Goal: Information Seeking & Learning: Learn about a topic

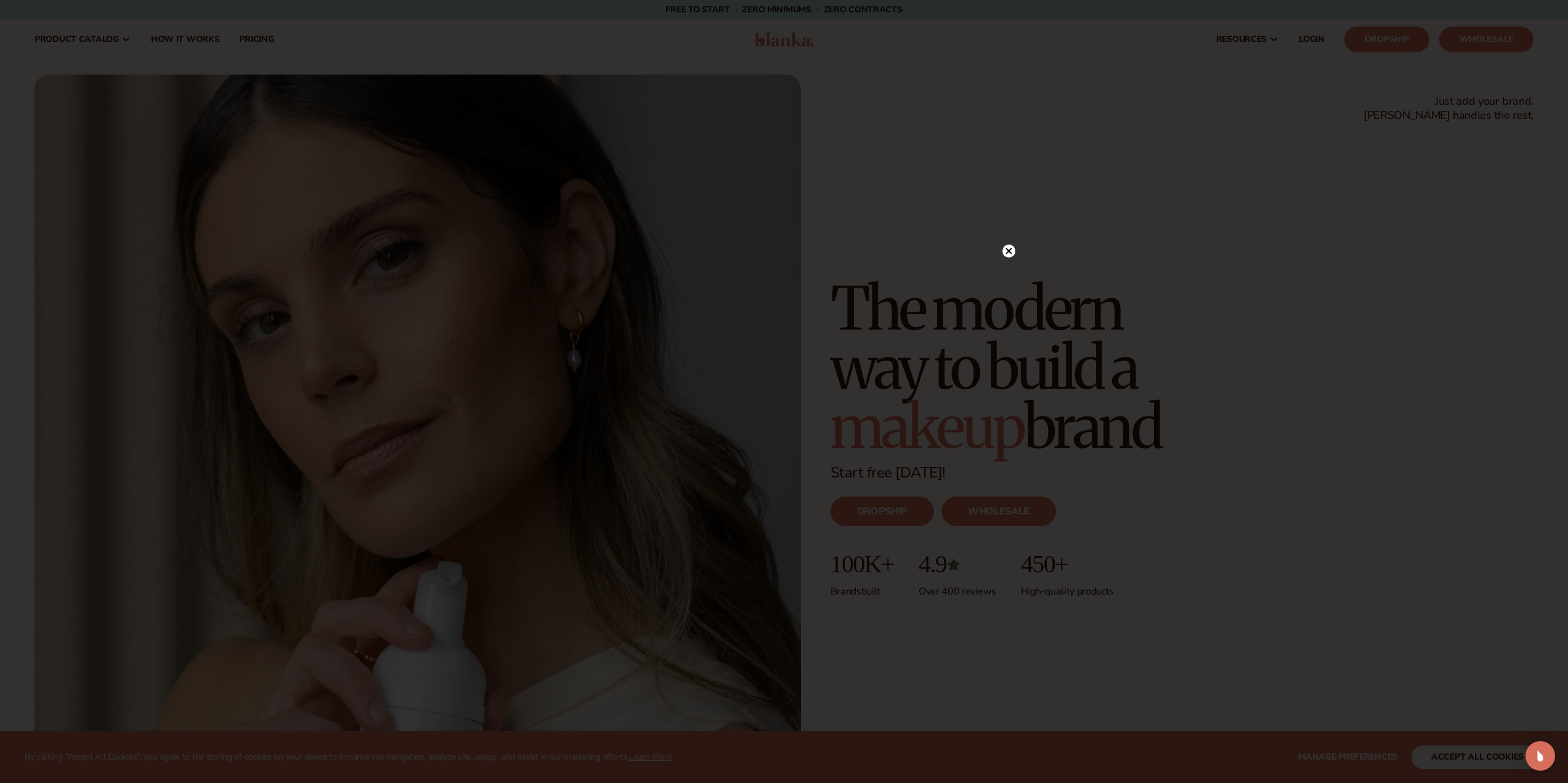
click at [1017, 244] on div at bounding box center [784, 392] width 1568 height 783
click at [1007, 245] on circle at bounding box center [1008, 251] width 13 height 13
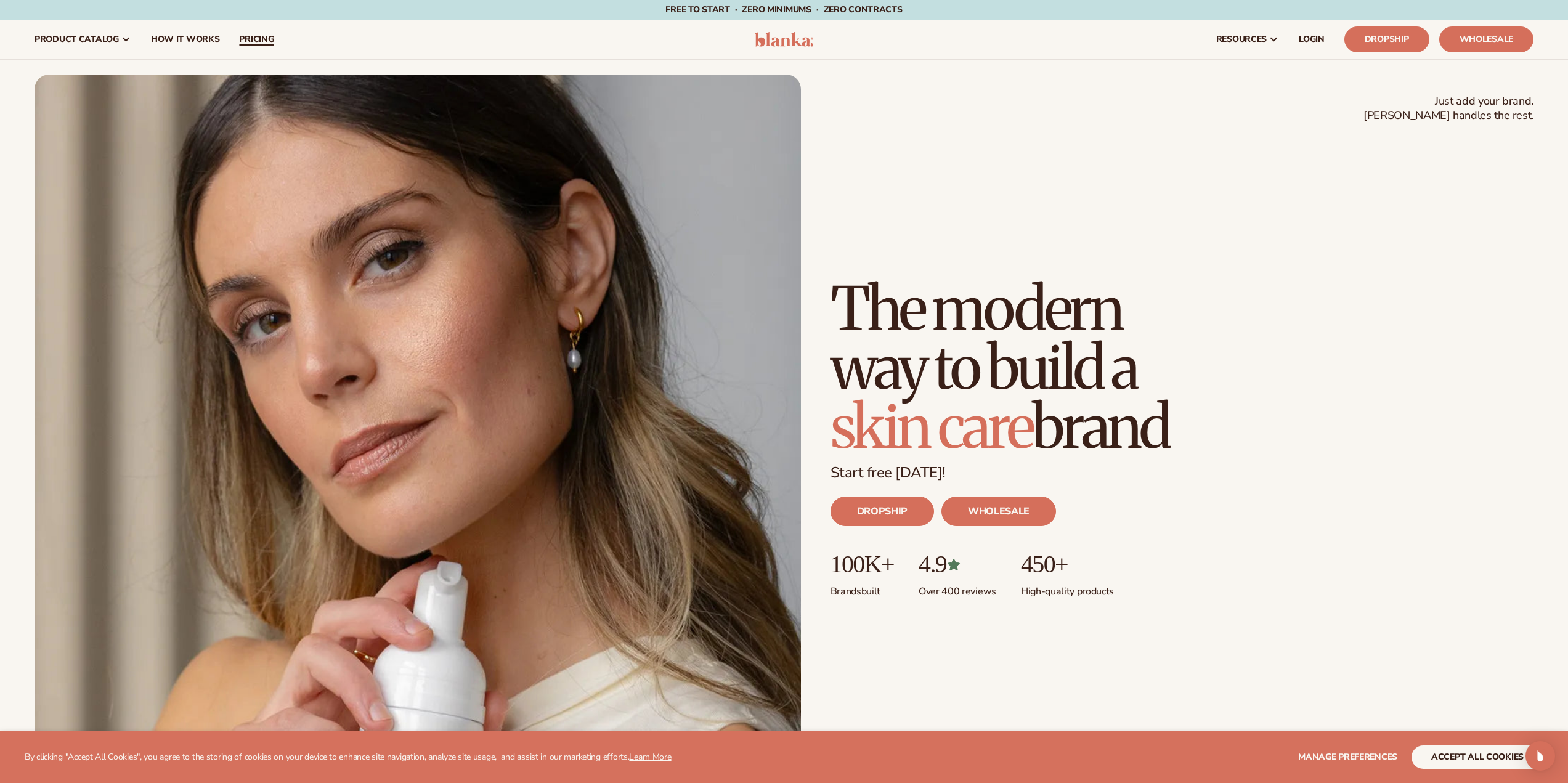
click at [274, 36] on link "pricing" at bounding box center [256, 39] width 54 height 40
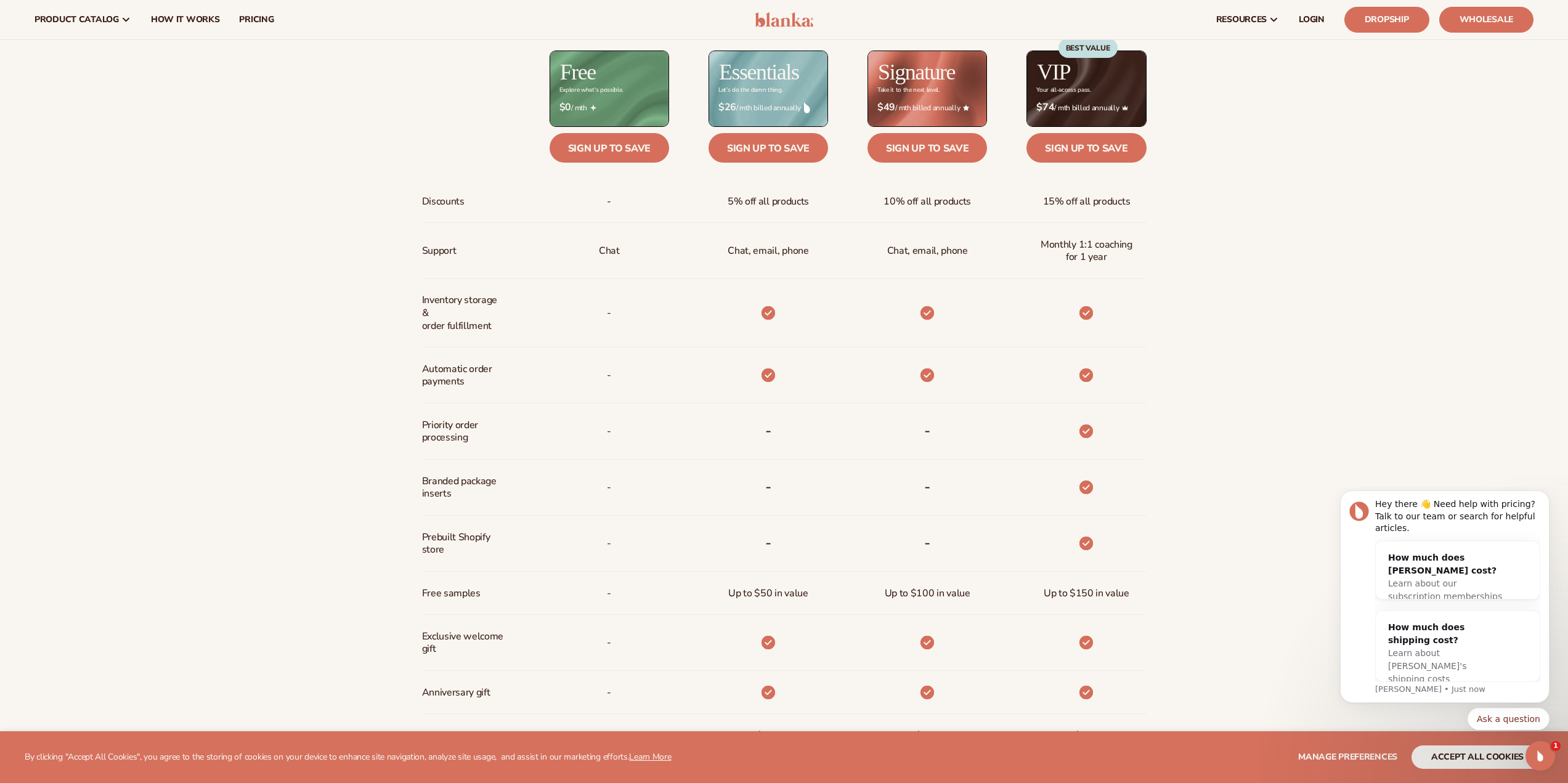
scroll to position [616, 0]
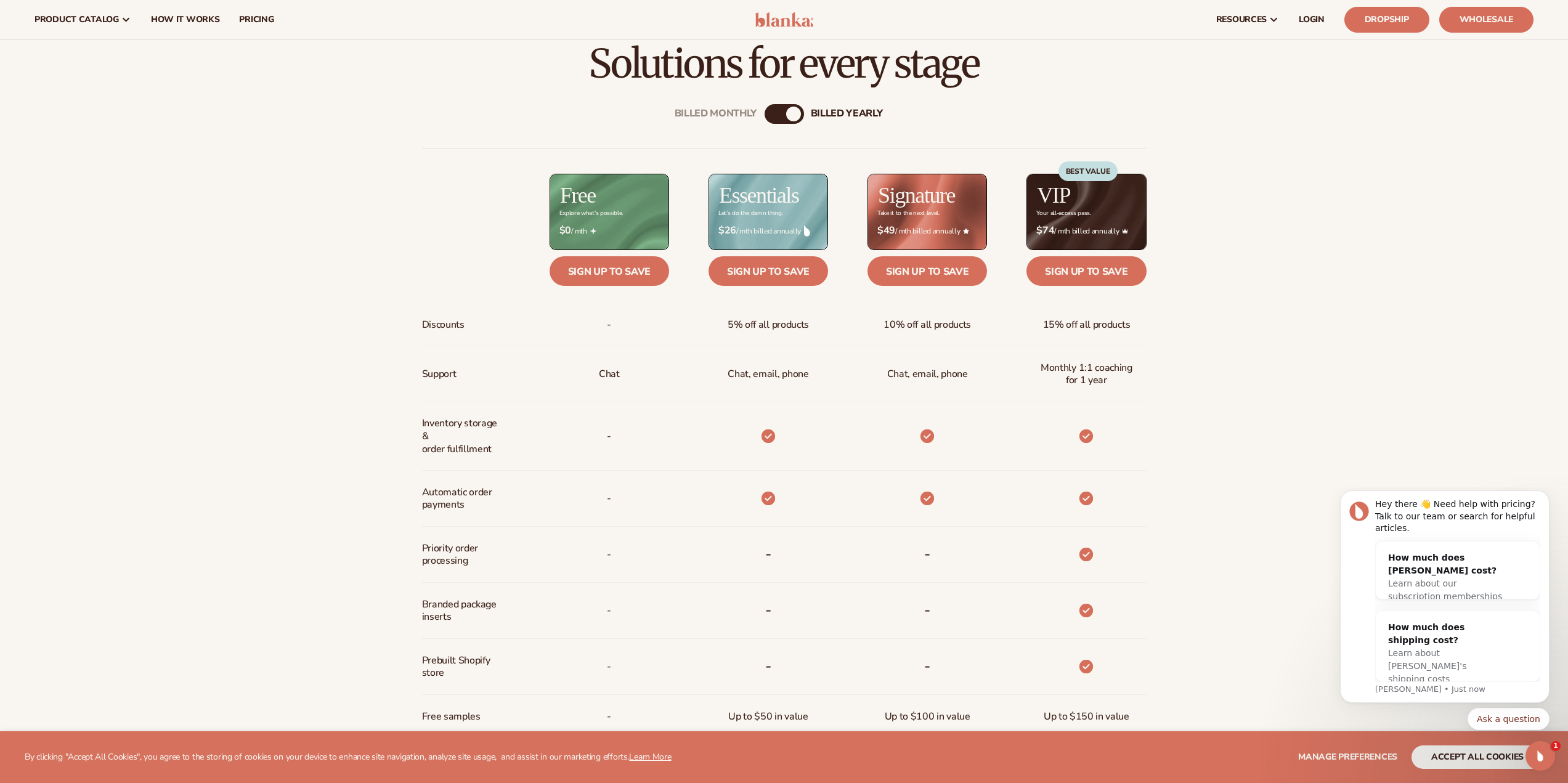
click at [776, 116] on div "Billed Monthly" at bounding box center [772, 114] width 15 height 15
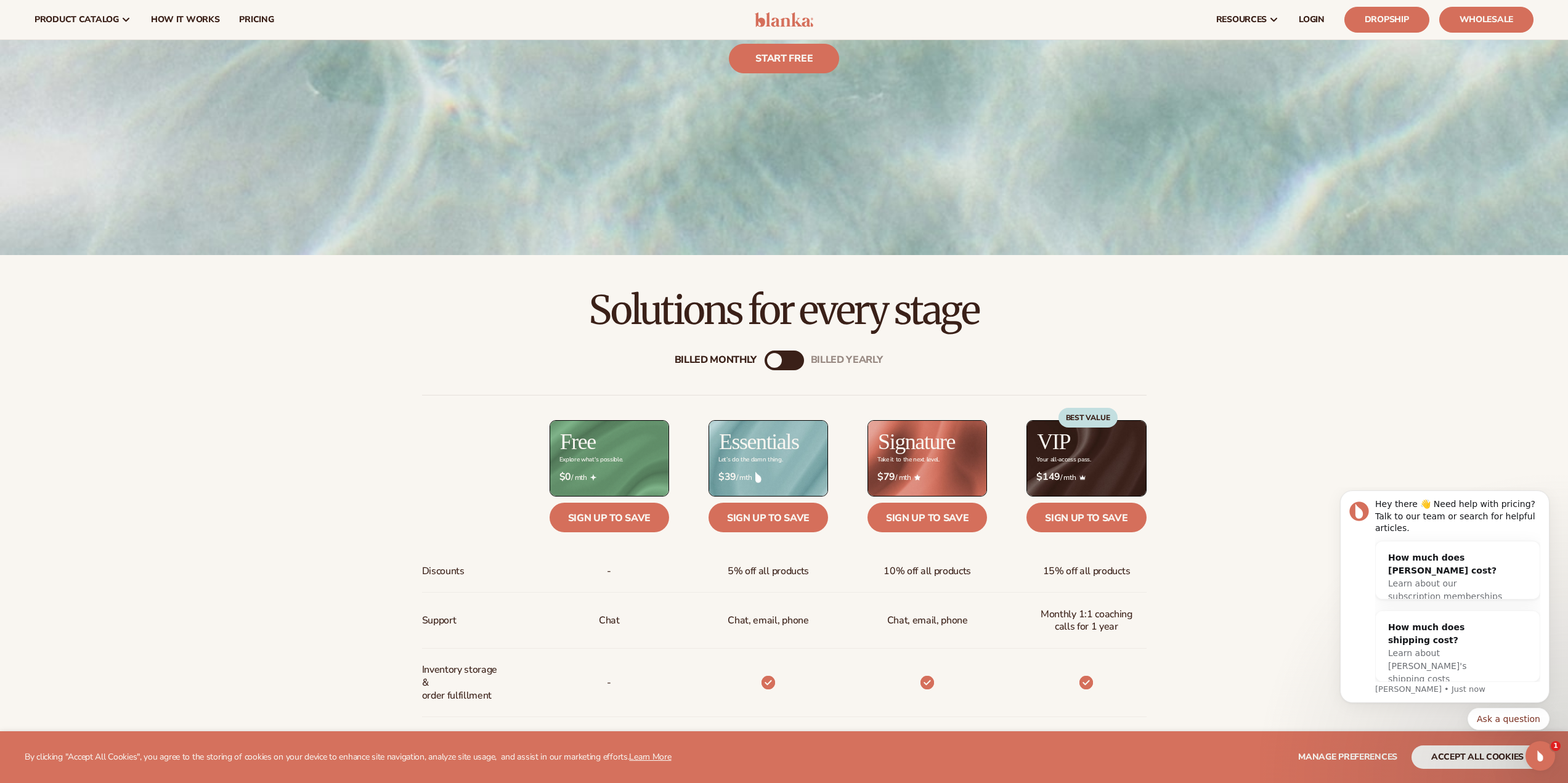
scroll to position [62, 0]
